Goal: Task Accomplishment & Management: Use online tool/utility

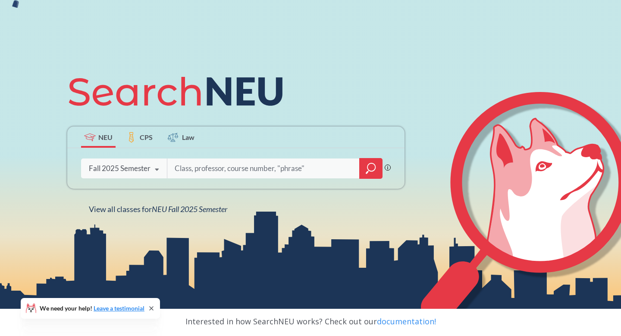
scroll to position [48, 0]
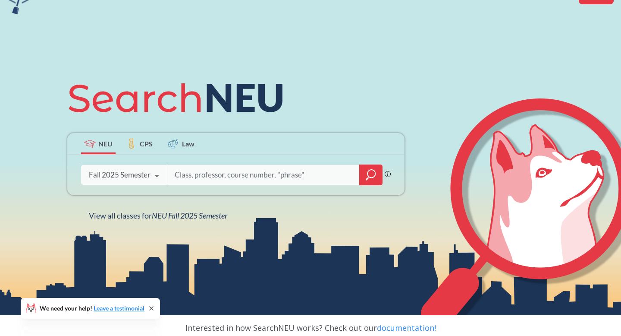
click at [140, 172] on div "Fall 2025 Semester" at bounding box center [120, 174] width 62 height 9
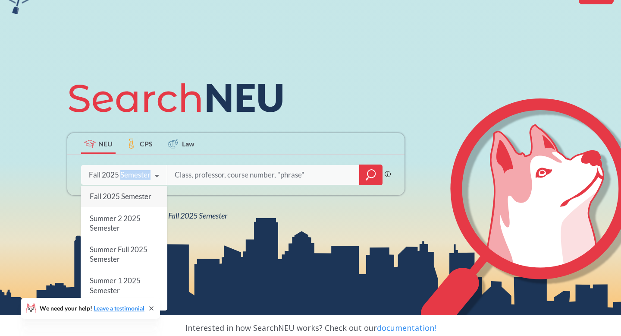
click at [140, 172] on div "Fall 2025 Semester" at bounding box center [120, 174] width 62 height 9
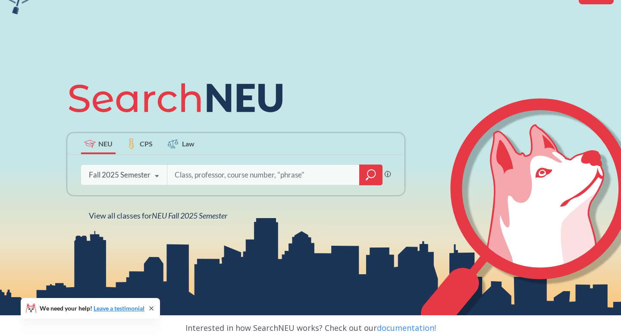
click at [205, 171] on input "search" at bounding box center [263, 175] width 179 height 18
type input "accounting 2301"
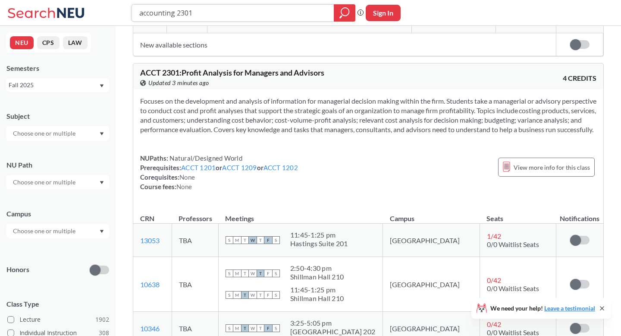
scroll to position [2405, 0]
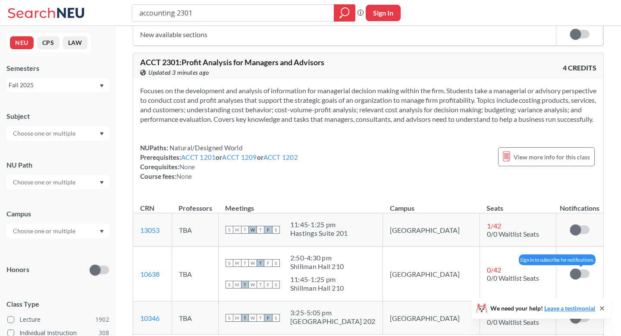
click at [579, 268] on span at bounding box center [575, 273] width 11 height 11
click at [570, 269] on input "checkbox" at bounding box center [570, 269] width 0 height 0
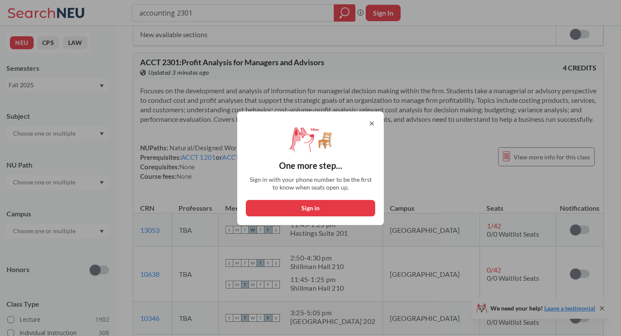
click at [372, 121] on icon at bounding box center [371, 123] width 7 height 7
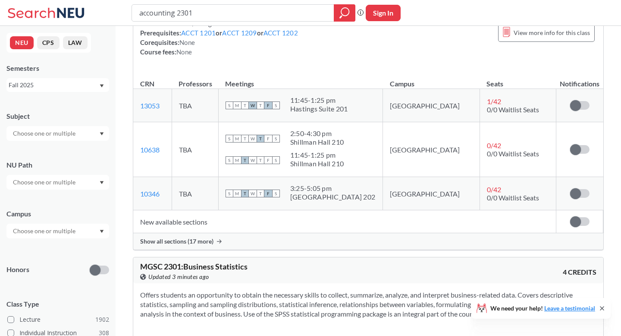
scroll to position [2545, 0]
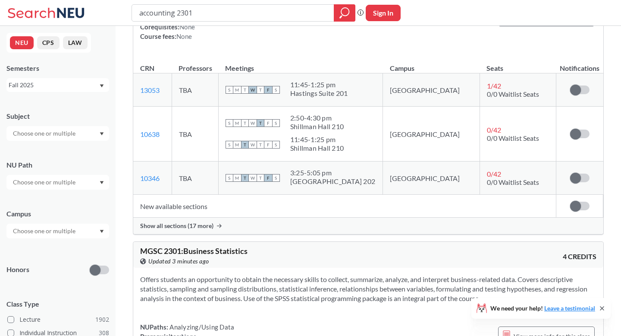
click at [200, 222] on span "Show all sections (17 more)" at bounding box center [176, 226] width 73 height 8
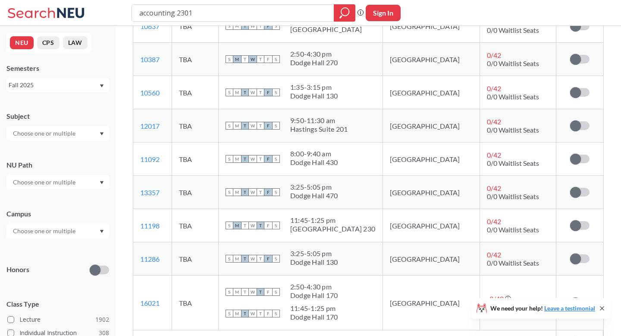
scroll to position [3009, 0]
